Goal: Task Accomplishment & Management: Manage account settings

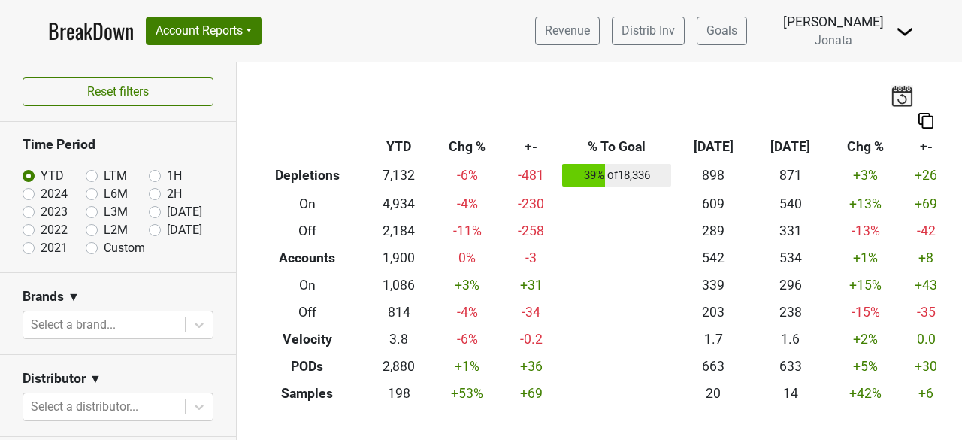
click at [829, 179] on td "+3 %" at bounding box center [865, 176] width 72 height 30
click at [901, 28] on img at bounding box center [905, 32] width 18 height 18
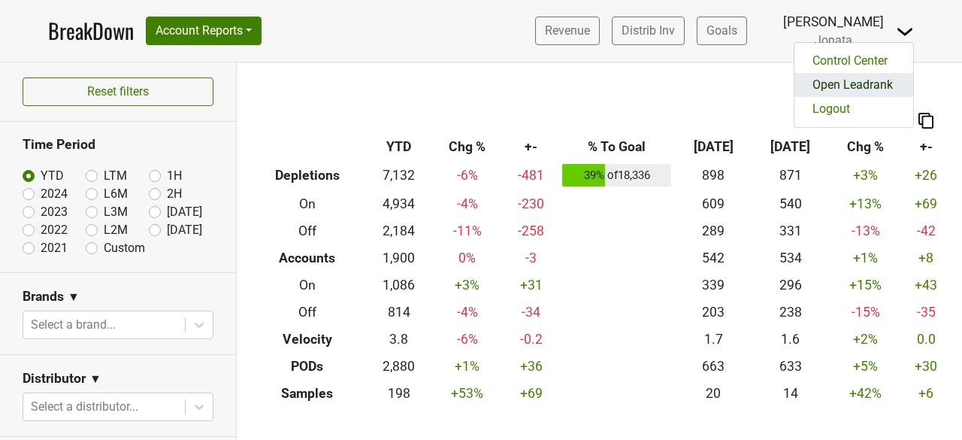
click at [867, 91] on link "Open Leadrank" at bounding box center [854, 85] width 119 height 24
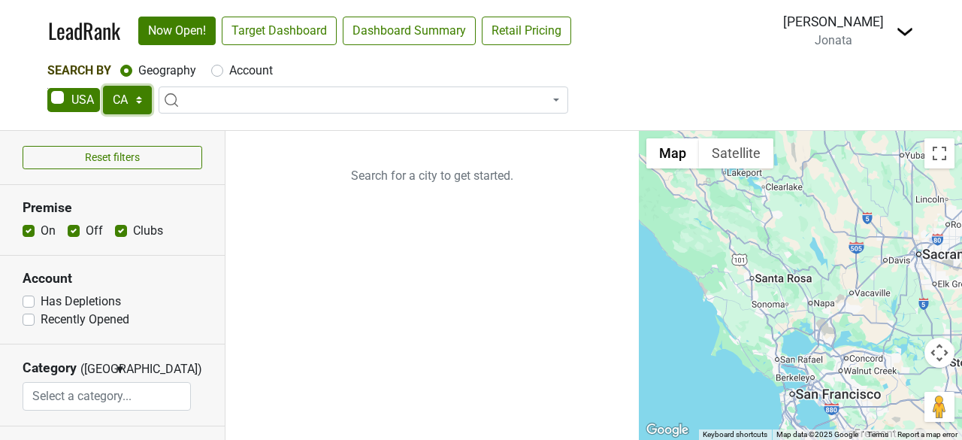
click at [137, 103] on select "AK AL AR AZ CA CO CT DC DE FL GA HI IA ID IL IN KS KY LA MA MD ME MI MN MO MS M…" at bounding box center [127, 100] width 49 height 29
select select "IL"
click at [103, 86] on select "AK AL AR AZ CA CO CT DC DE FL GA HI IA ID IL IN KS KY LA MA MD ME MI MN MO MS M…" at bounding box center [127, 100] width 49 height 29
click at [199, 137] on input "search" at bounding box center [363, 129] width 402 height 26
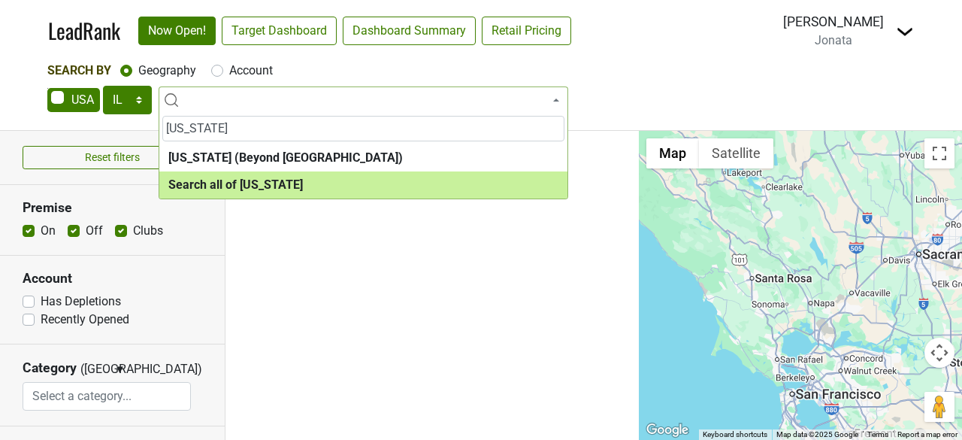
type input "illinois"
select select "ALL_IL"
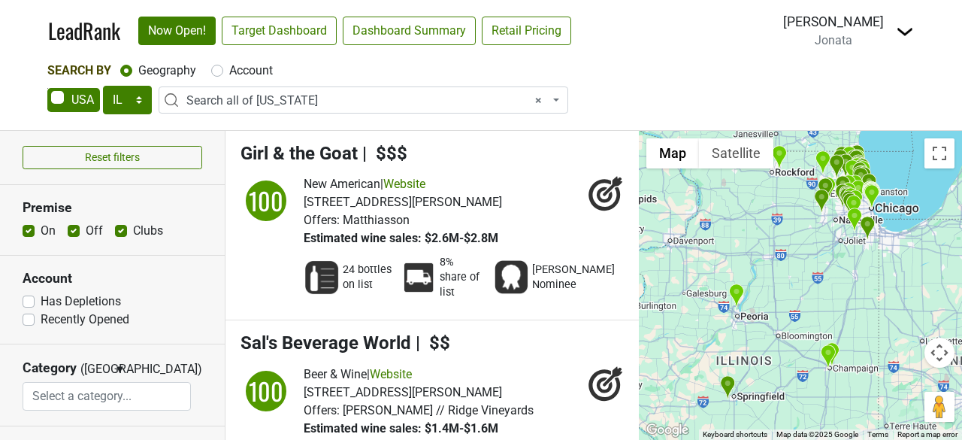
click at [898, 32] on img at bounding box center [905, 32] width 18 height 18
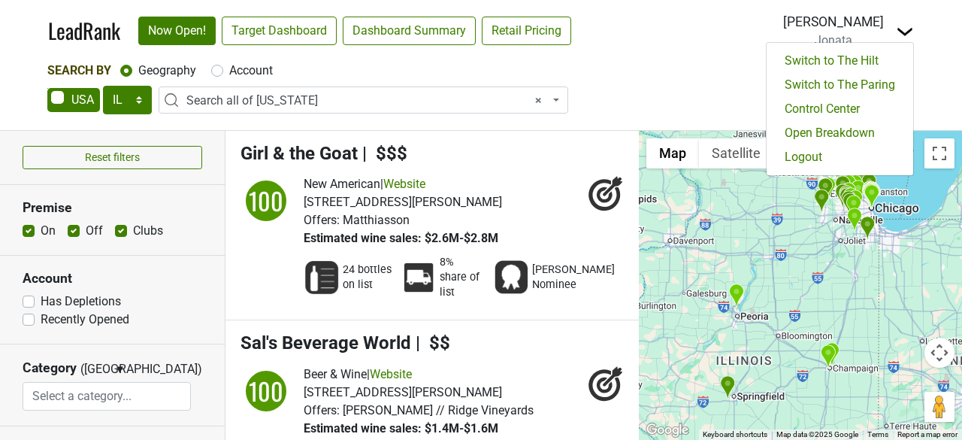
click at [702, 83] on div "Search By Geography Account AK AL AR AZ CA CO CT DC DE FL GA HI IA ID IL IN KS …" at bounding box center [480, 90] width 867 height 56
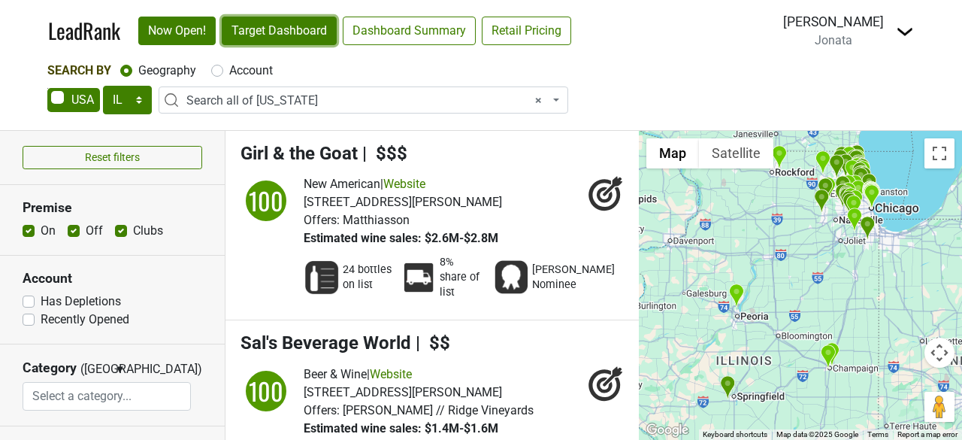
click at [295, 23] on link "Target Dashboard" at bounding box center [279, 31] width 115 height 29
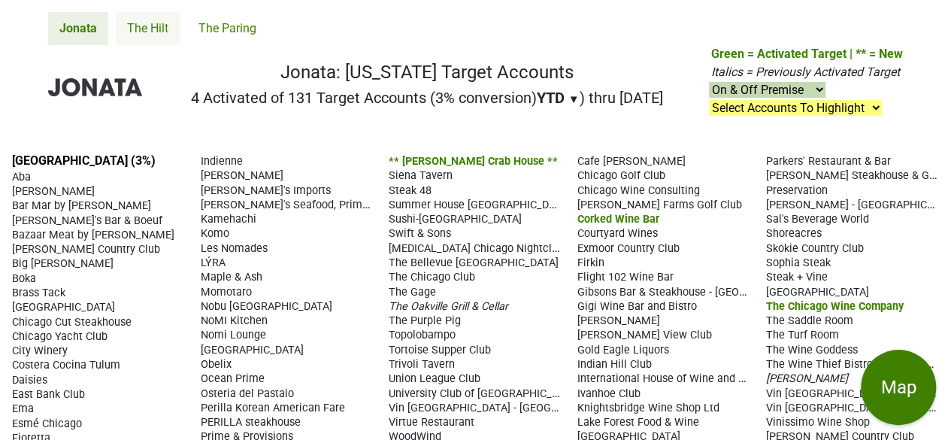
click at [149, 26] on link "The Hilt" at bounding box center [148, 28] width 64 height 33
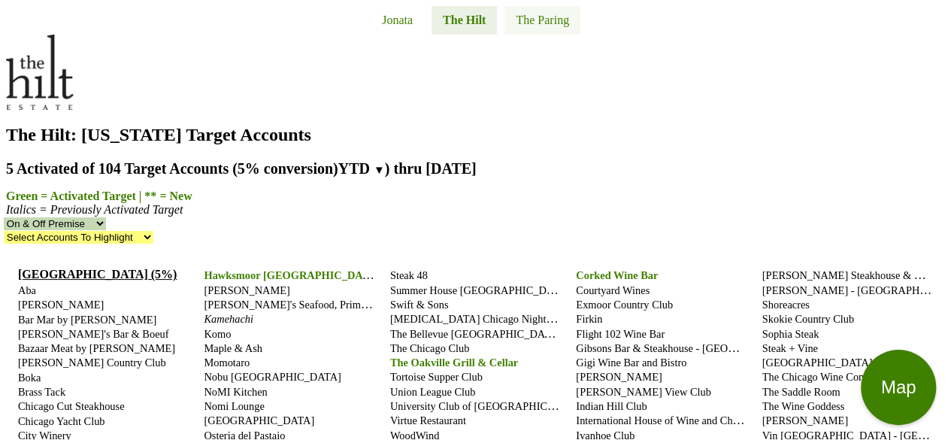
click at [504, 30] on link "The Paring" at bounding box center [542, 20] width 76 height 29
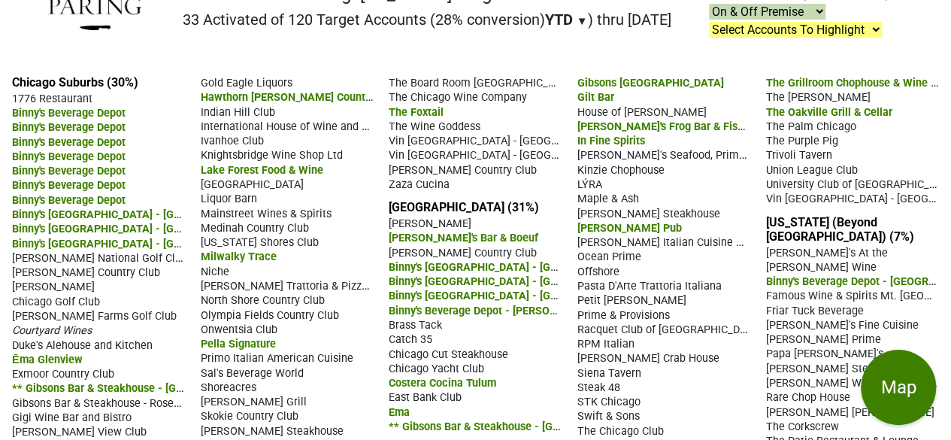
scroll to position [79, 0]
click at [589, 90] on span "Gilt Bar" at bounding box center [595, 96] width 37 height 13
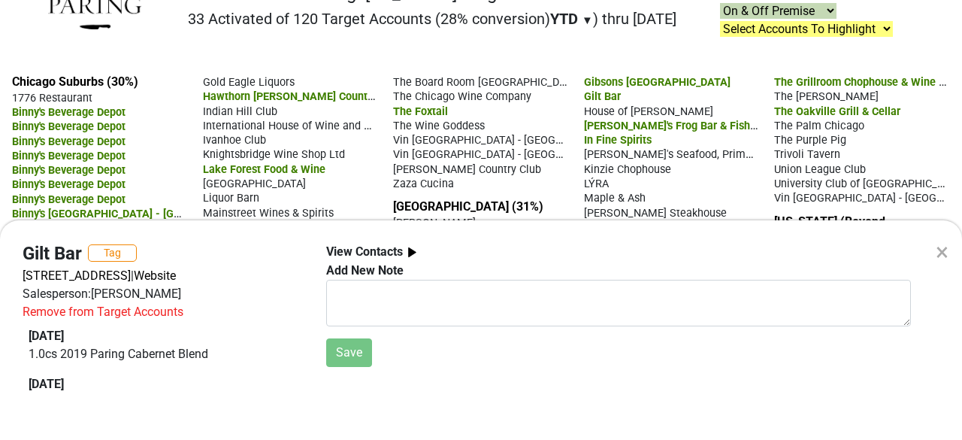
click at [944, 254] on div "×" at bounding box center [942, 252] width 13 height 36
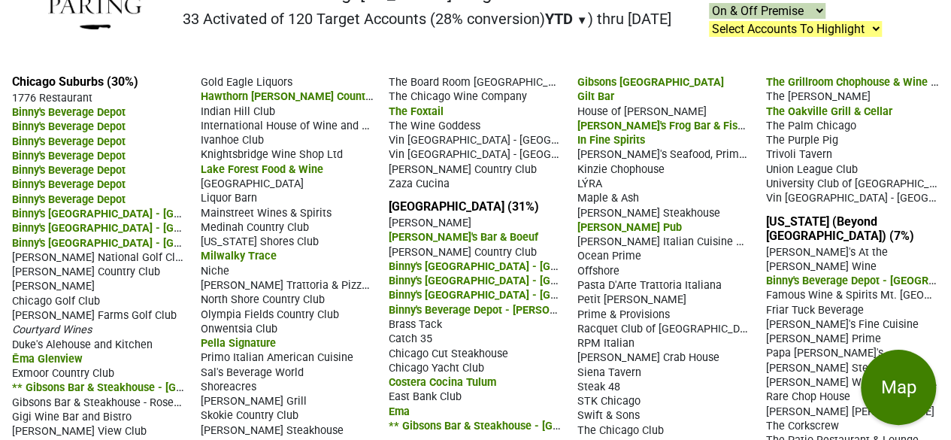
click at [808, 105] on span "The Oakville Grill & Cellar" at bounding box center [828, 111] width 126 height 13
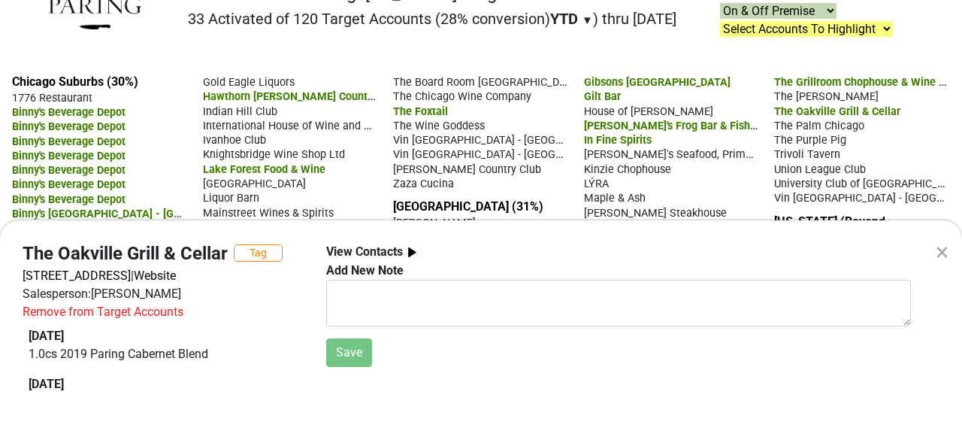
click at [720, 56] on div "× The Oakville Grill & Cellar Tag [STREET_ADDRESS] | Website Salesperson: [PERS…" at bounding box center [481, 220] width 962 height 440
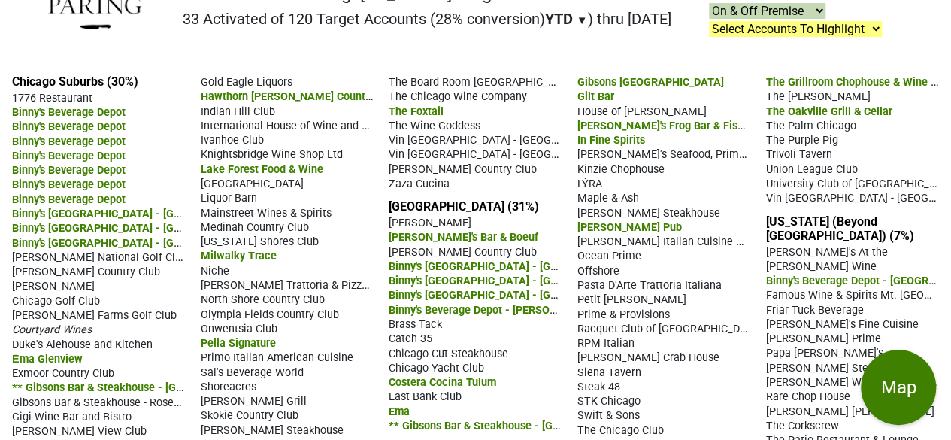
click at [815, 90] on span "The [PERSON_NAME]" at bounding box center [817, 96] width 104 height 13
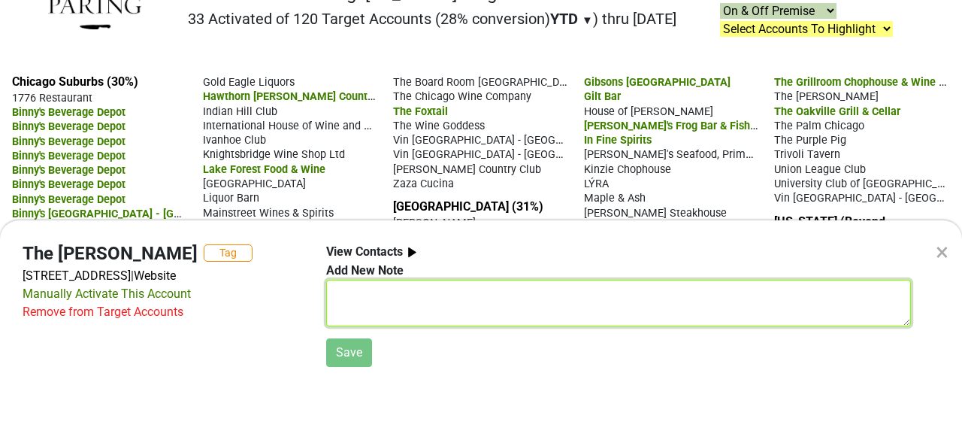
click at [362, 292] on textarea at bounding box center [618, 303] width 585 height 47
type textarea "ACCT is CLOSED"
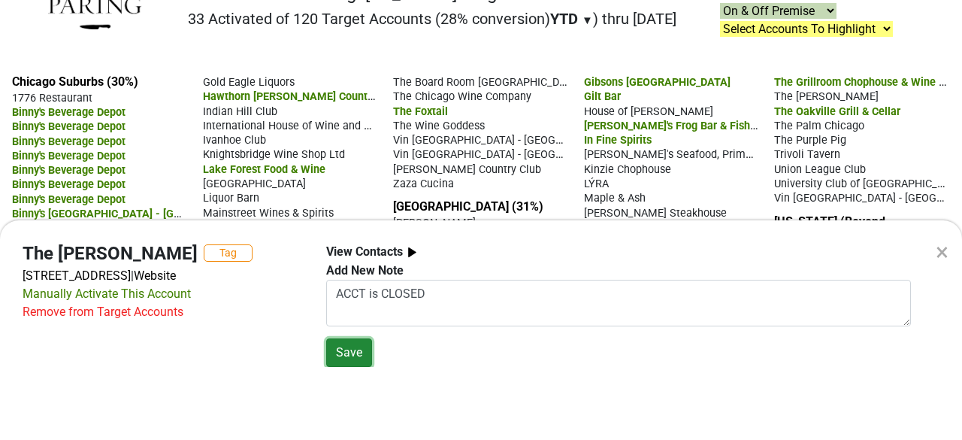
click at [341, 349] on button "Save" at bounding box center [349, 352] width 46 height 29
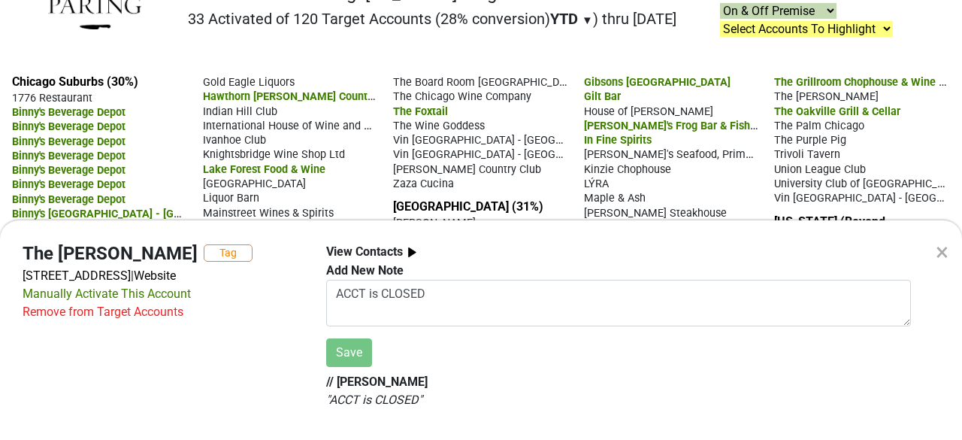
click at [110, 310] on div "Remove from Target Accounts" at bounding box center [103, 312] width 161 height 18
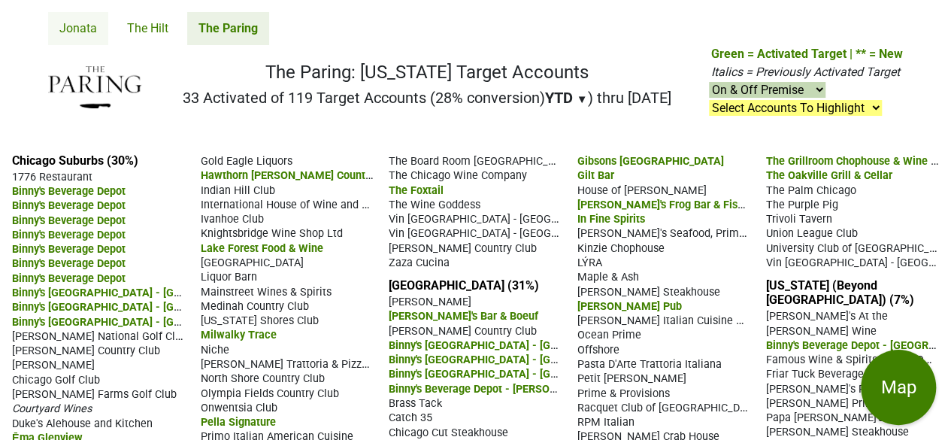
click at [68, 24] on link "Jonata" at bounding box center [78, 28] width 60 height 33
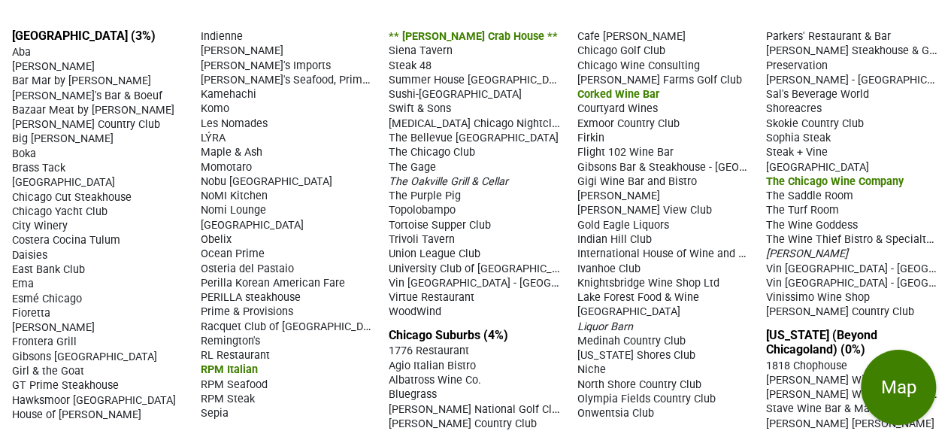
scroll to position [125, 0]
click at [356, 313] on div "Prime & Provisions" at bounding box center [288, 311] width 174 height 14
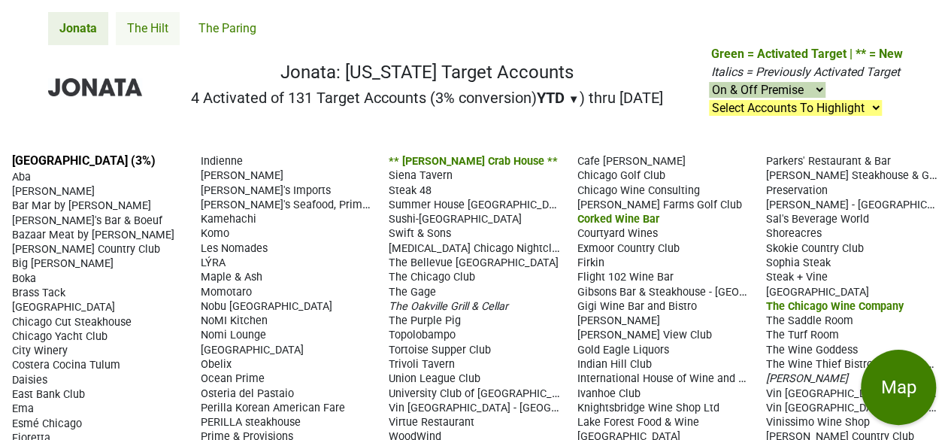
click at [147, 20] on link "The Hilt" at bounding box center [148, 28] width 64 height 33
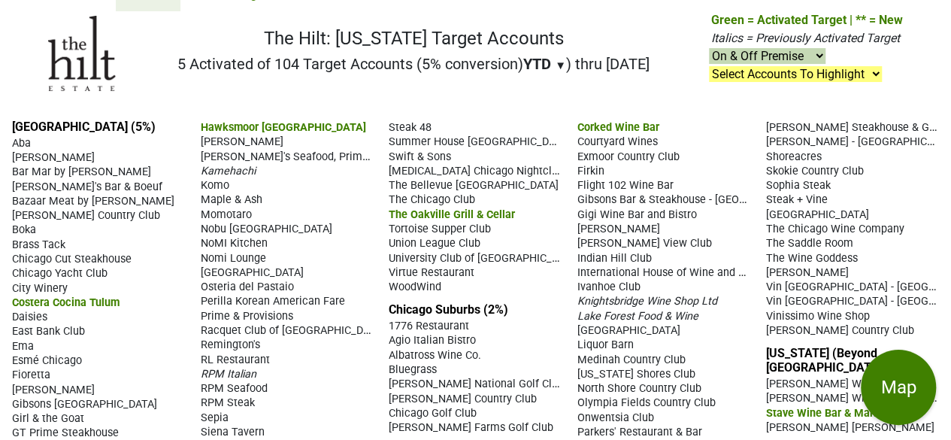
scroll to position [35, 0]
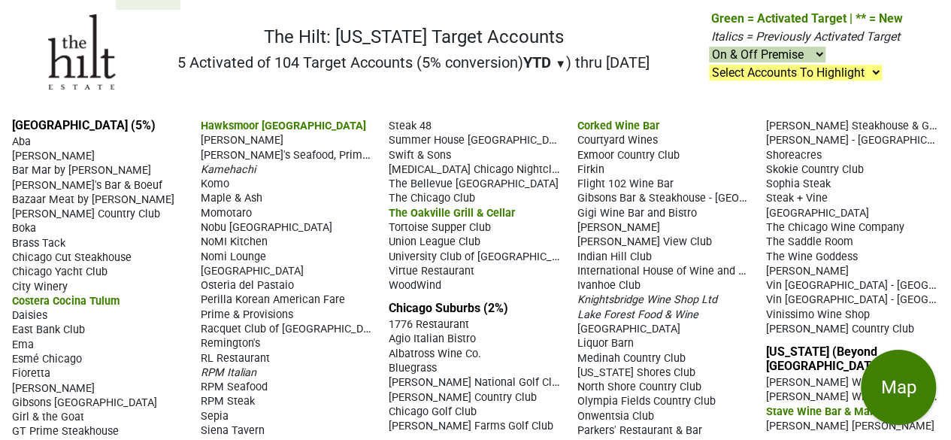
click at [94, 295] on span "Costera Cocina Tulum" at bounding box center [65, 301] width 107 height 13
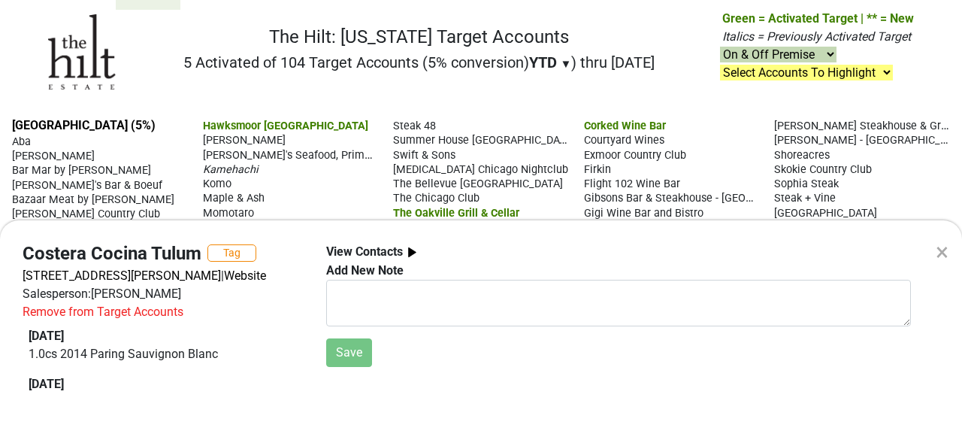
click at [939, 252] on div "×" at bounding box center [942, 252] width 13 height 36
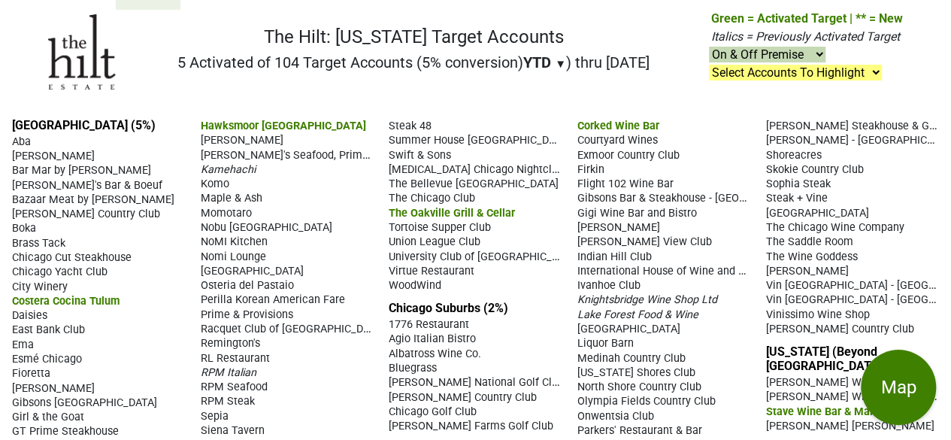
scroll to position [0, 0]
